Goal: Browse casually

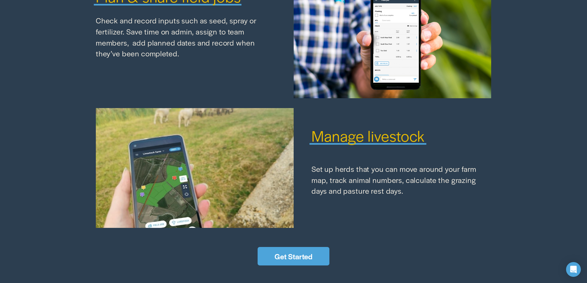
scroll to position [815, 0]
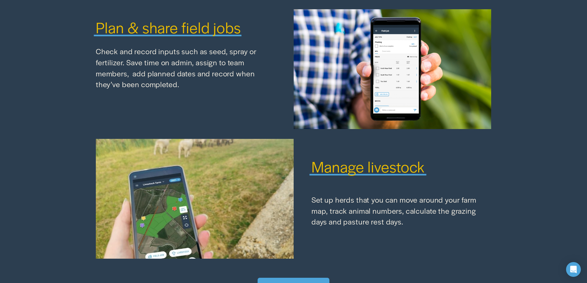
drag, startPoint x: 97, startPoint y: 56, endPoint x: 245, endPoint y: 87, distance: 151.6
click at [245, 87] on p "Check and record inputs such as seed, spray or fertilizer. Save time on admin, …" at bounding box center [186, 68] width 180 height 44
click at [241, 92] on div at bounding box center [241, 92] width 0 height 0
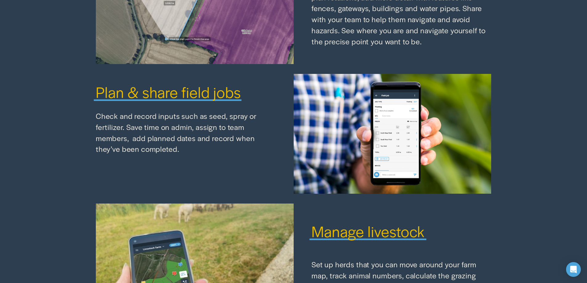
scroll to position [753, 0]
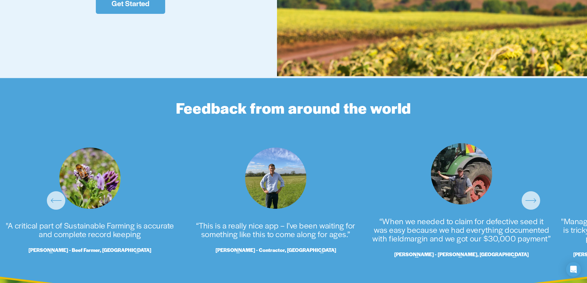
scroll to position [1474, 0]
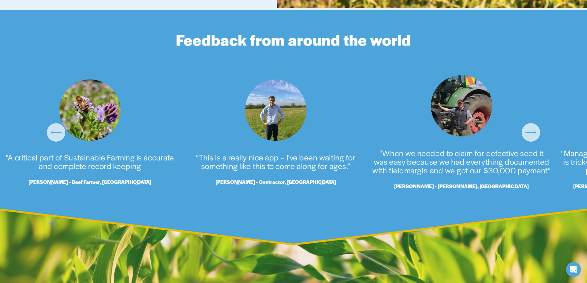
drag, startPoint x: 207, startPoint y: 222, endPoint x: 591, endPoint y: 295, distance: 391.3
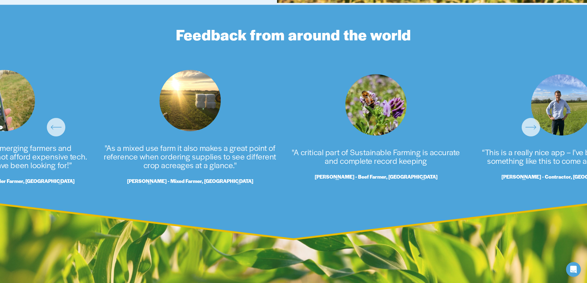
drag, startPoint x: 152, startPoint y: 158, endPoint x: 364, endPoint y: 191, distance: 214.9
click at [364, 191] on div "Feedback from around the world “This is a really nice app – I’ve been waiting f…" at bounding box center [293, 104] width 587 height 200
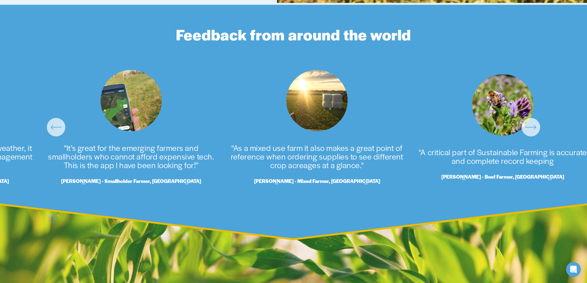
drag, startPoint x: 117, startPoint y: 170, endPoint x: 165, endPoint y: 174, distance: 48.9
click at [152, 174] on ul "“This is a really nice app – I’ve been waiting for something like this to come …" at bounding box center [293, 127] width 563 height 115
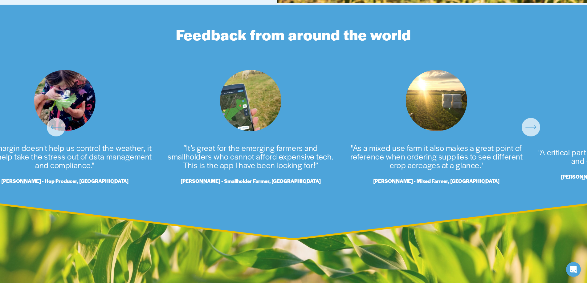
click at [227, 175] on ul "“This is a really nice app – I’ve been waiting for something like this to come …" at bounding box center [293, 127] width 563 height 115
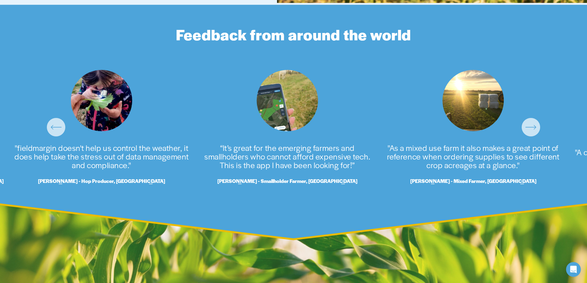
click at [304, 164] on ul "“This is a really nice app – I’ve been waiting for something like this to come …" at bounding box center [293, 127] width 563 height 115
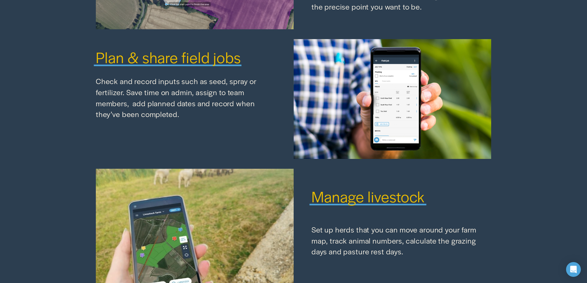
scroll to position [784, 0]
